Goal: Obtain resource: Obtain resource

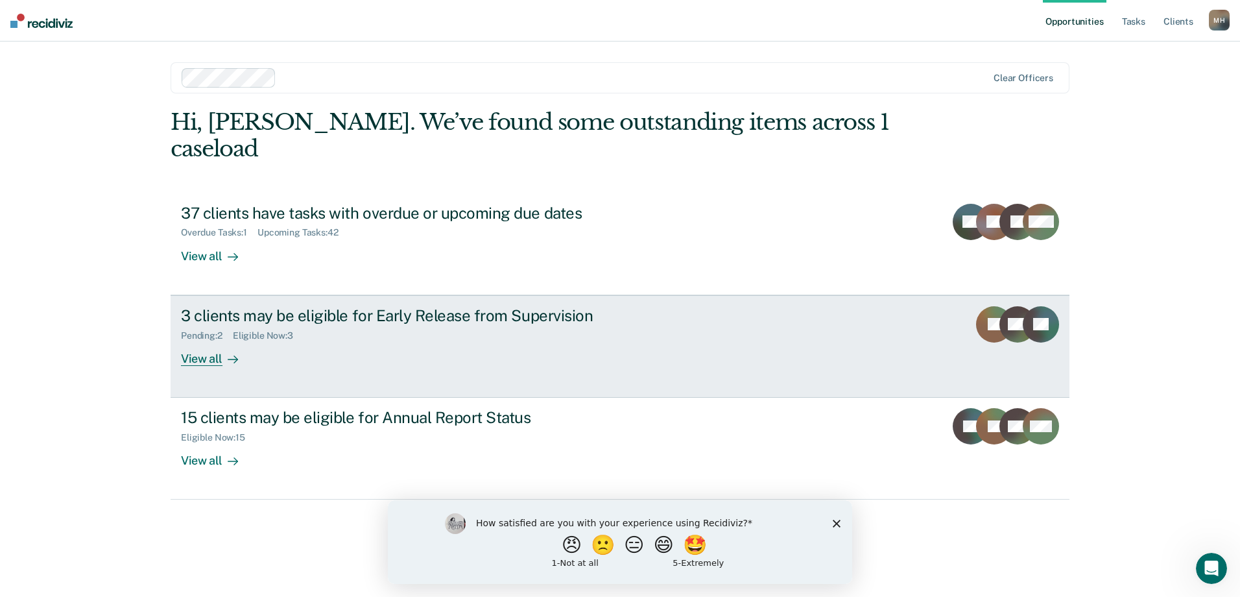
click at [519, 306] on div "3 clients may be eligible for Early Release from Supervision" at bounding box center [408, 315] width 455 height 19
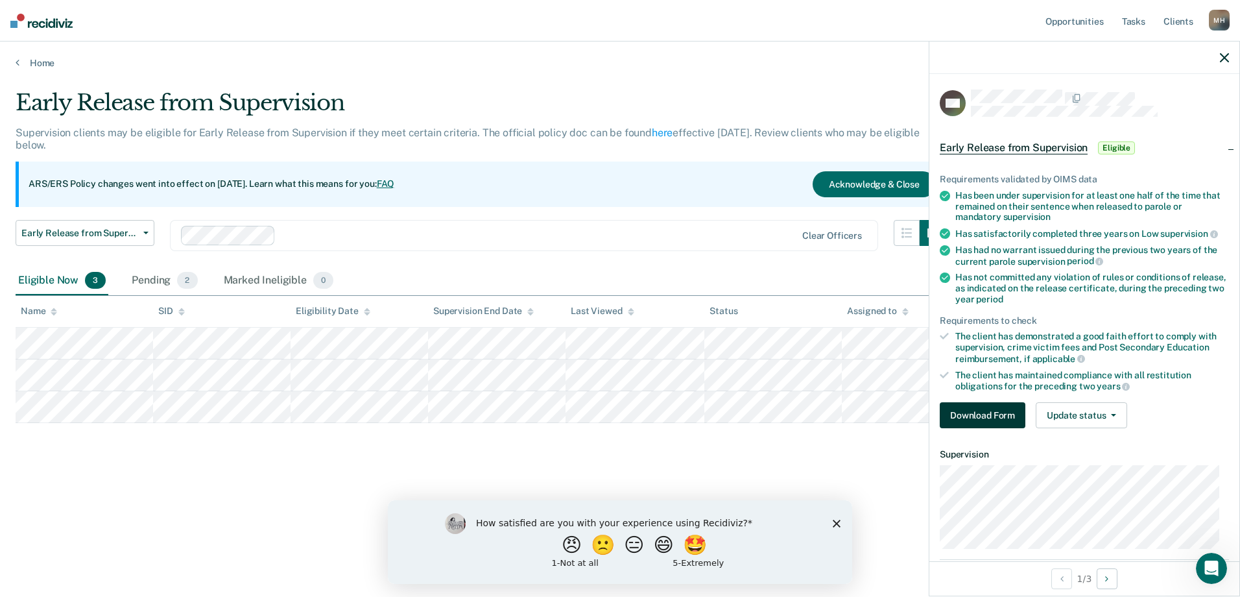
click at [976, 411] on button "Download Form" at bounding box center [983, 415] width 86 height 26
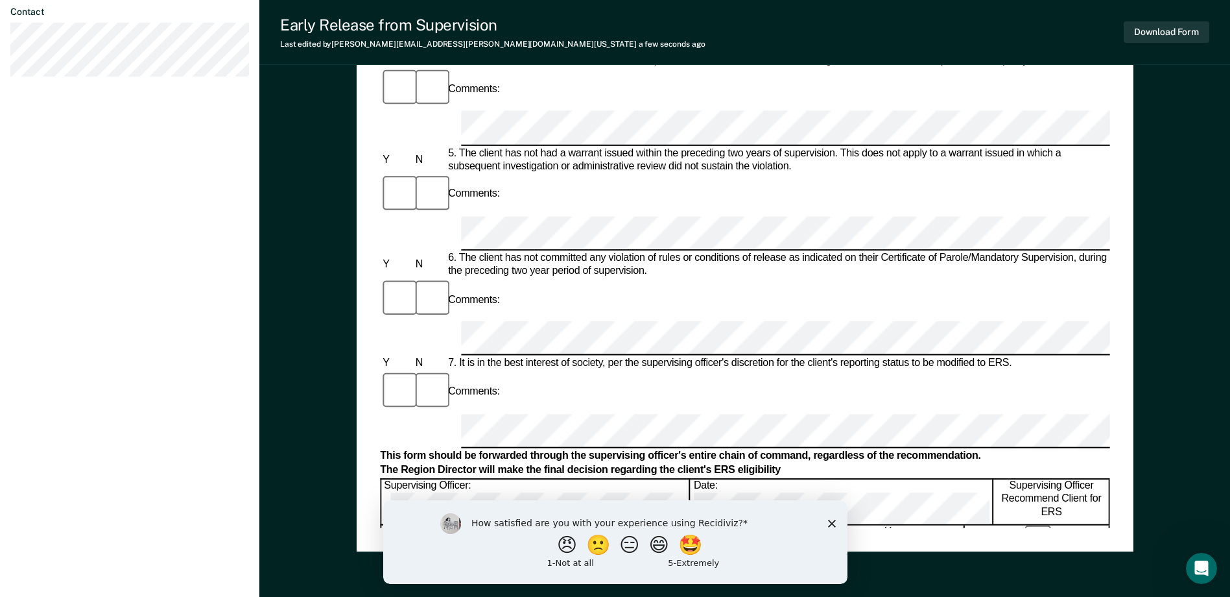
scroll to position [584, 0]
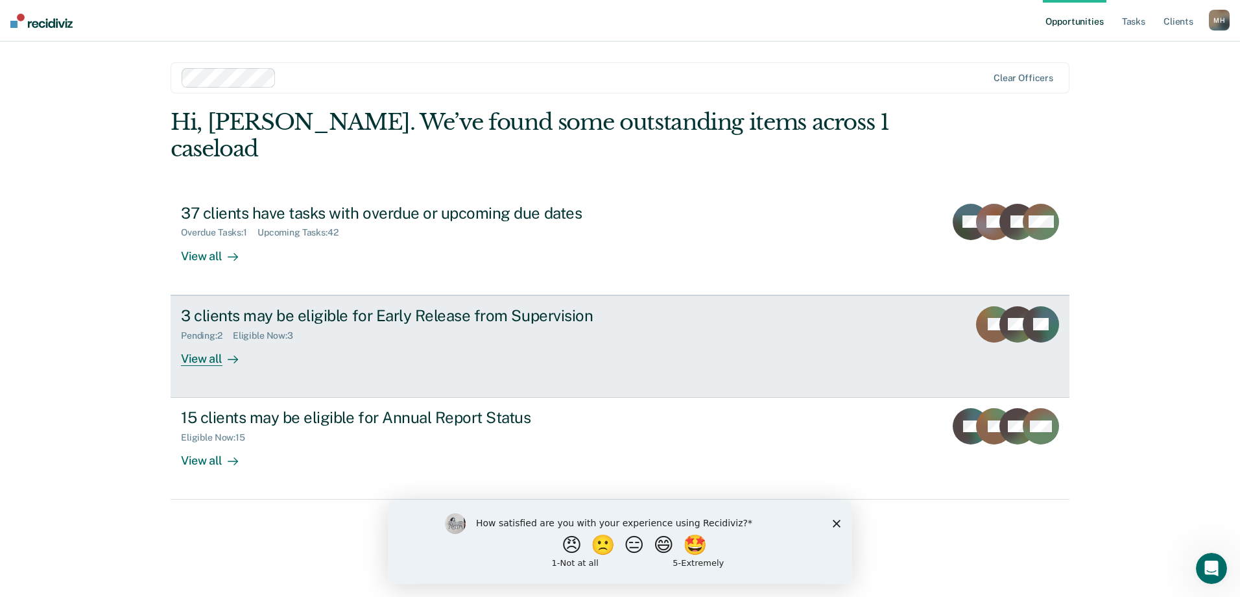
click at [408, 306] on div "3 clients may be eligible for Early Release from Supervision" at bounding box center [408, 315] width 455 height 19
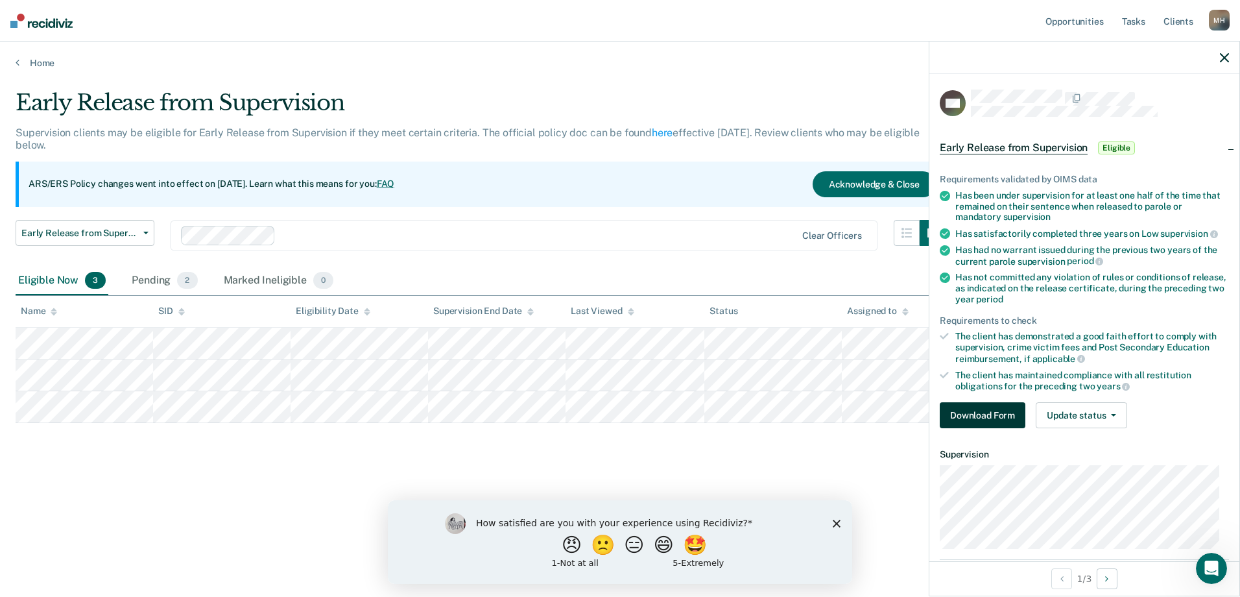
click at [1000, 416] on button "Download Form" at bounding box center [983, 415] width 86 height 26
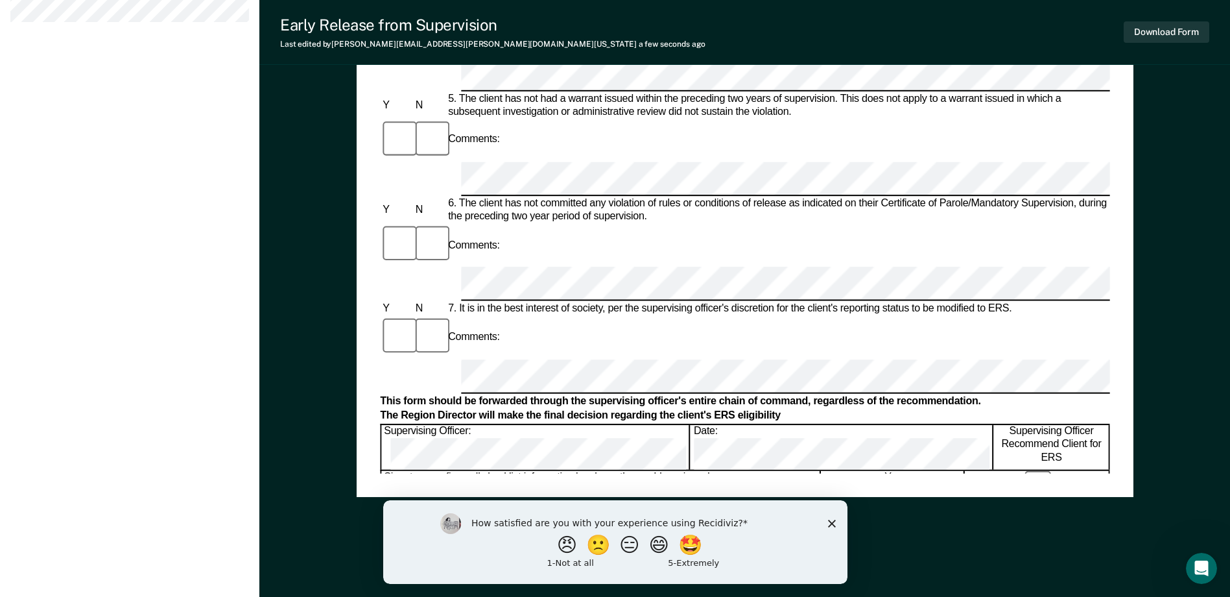
scroll to position [624, 0]
